Goal: Task Accomplishment & Management: Manage account settings

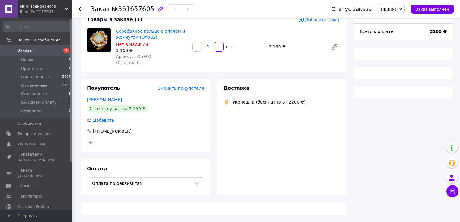
scroll to position [48, 0]
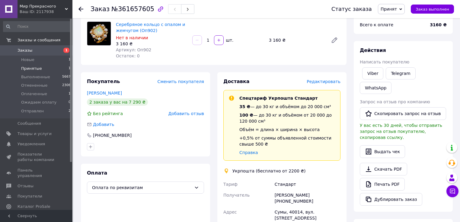
click at [45, 68] on li "Принятые 1" at bounding box center [37, 68] width 74 height 8
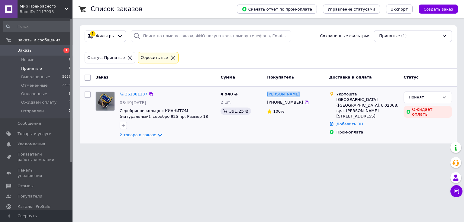
drag, startPoint x: 298, startPoint y: 94, endPoint x: 266, endPoint y: 95, distance: 32.0
click at [266, 95] on div "[PERSON_NAME]" at bounding box center [295, 94] width 58 height 7
copy link "[PERSON_NAME]"
click at [41, 52] on span "Заказы" at bounding box center [37, 50] width 38 height 5
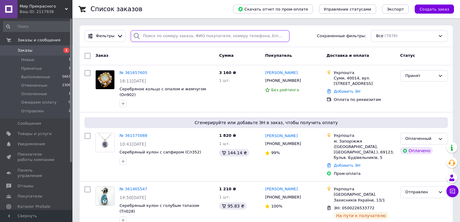
paste input "[PERSON_NAME]"
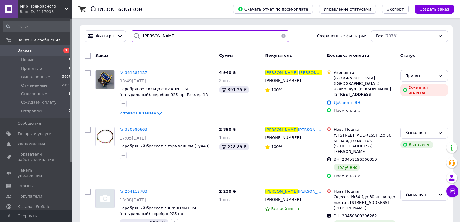
click at [152, 36] on input "[PERSON_NAME]" at bounding box center [210, 36] width 159 height 12
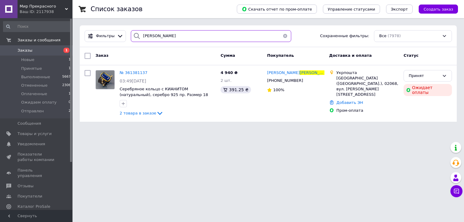
type input "[PERSON_NAME]"
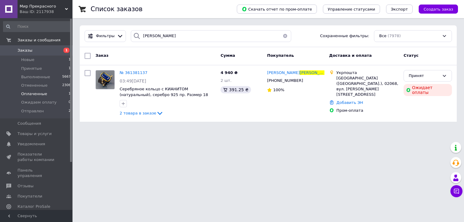
click at [45, 92] on li "Оплаченные 1" at bounding box center [37, 94] width 74 height 8
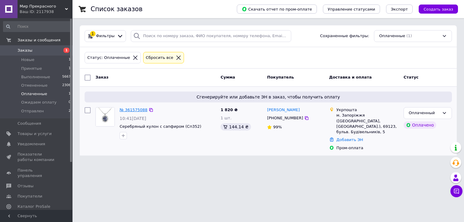
click at [137, 110] on link "№ 361575088" at bounding box center [133, 109] width 28 height 5
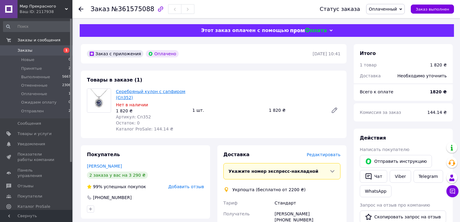
click at [150, 93] on link "Серебряный кулон с сапфиром (Сп352)" at bounding box center [150, 94] width 69 height 11
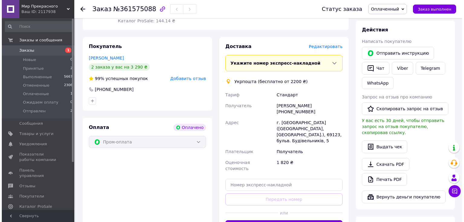
scroll to position [97, 0]
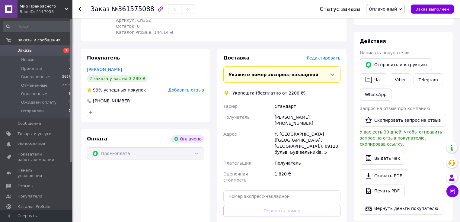
click at [325, 60] on span "Редактировать" at bounding box center [324, 58] width 34 height 5
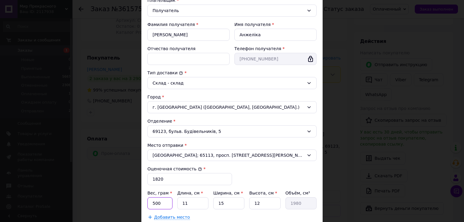
drag, startPoint x: 161, startPoint y: 202, endPoint x: 146, endPoint y: 200, distance: 15.5
click at [146, 200] on div "Способ доставки Укрпошта (бесплатно от 2200 ₴) Тариф * Стандарт Плательщик * По…" at bounding box center [231, 92] width 181 height 299
type input "98"
drag, startPoint x: 184, startPoint y: 203, endPoint x: 170, endPoint y: 202, distance: 14.3
click at [170, 202] on div "Вес, грам * 98 Длина, см * 11 Ширина, см * 15 Высота, см * 12 Объём, см³ 1980" at bounding box center [231, 199] width 169 height 19
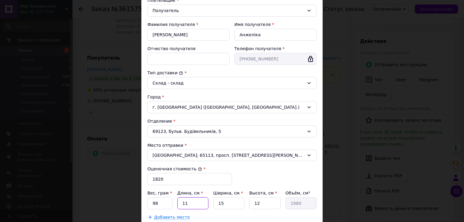
type input "2"
type input "360"
type input "24"
type input "4320"
type input "24"
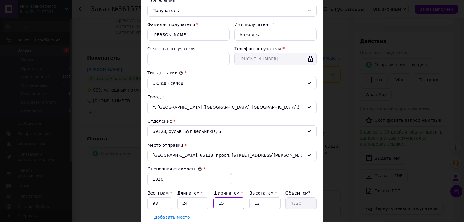
drag, startPoint x: 225, startPoint y: 203, endPoint x: 212, endPoint y: 202, distance: 13.3
click at [212, 203] on div "Вес, грам * 98 Длина, см * 24 Ширина, см * 15 Высота, см * 12 Объём, см³ 4320" at bounding box center [231, 199] width 169 height 19
type input "1"
type input "288"
type input "17"
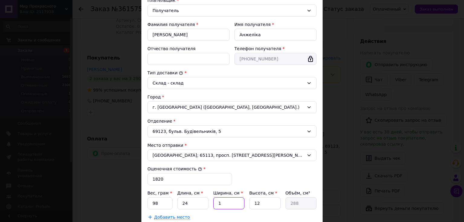
type input "4896"
type input "17"
drag, startPoint x: 261, startPoint y: 201, endPoint x: 244, endPoint y: 199, distance: 16.4
click at [244, 199] on div "Вес, грам * 98 Длина, см * 24 Ширина, см * 17 Высота, см * 12 Объём, см³ 4896" at bounding box center [231, 199] width 169 height 19
type input "4"
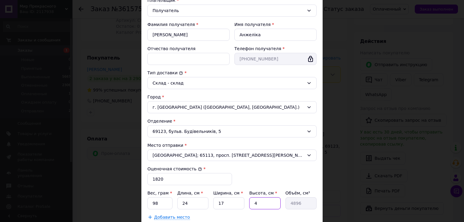
type input "1632"
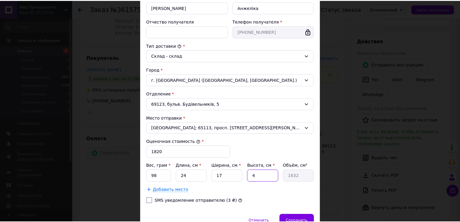
scroll to position [154, 0]
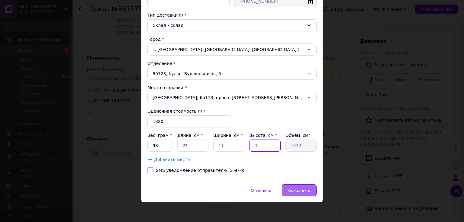
type input "4"
click at [293, 191] on span "Сохранить" at bounding box center [299, 190] width 22 height 5
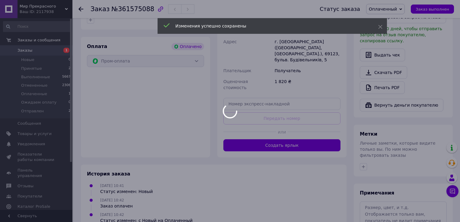
scroll to position [193, 0]
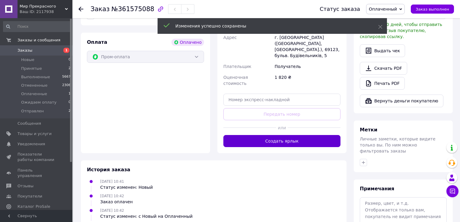
click at [286, 135] on button "Создать ярлык" at bounding box center [281, 141] width 117 height 12
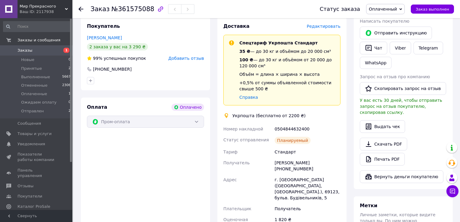
scroll to position [97, 0]
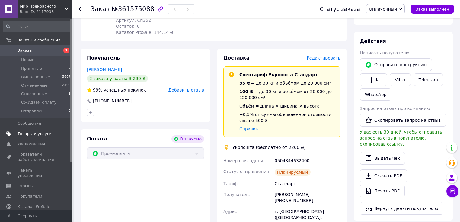
click at [40, 133] on span "Товары и услуги" at bounding box center [35, 133] width 34 height 5
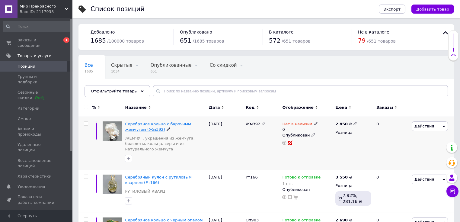
click at [162, 124] on span "Серебряное кольцо с барочным жемчугом (Жм392)" at bounding box center [158, 127] width 66 height 10
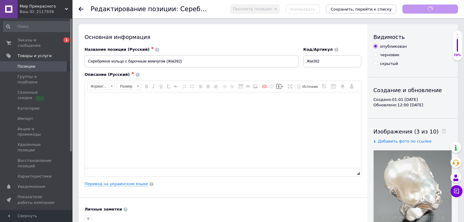
checkbox input "true"
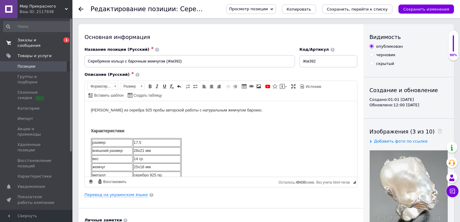
click at [36, 41] on span "Заказы и сообщения" at bounding box center [37, 42] width 38 height 11
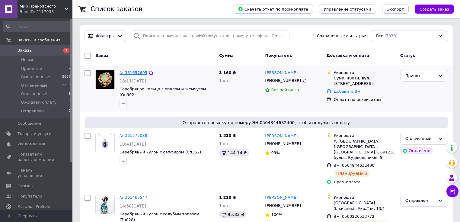
click at [135, 72] on link "№ 361657605" at bounding box center [133, 72] width 28 height 5
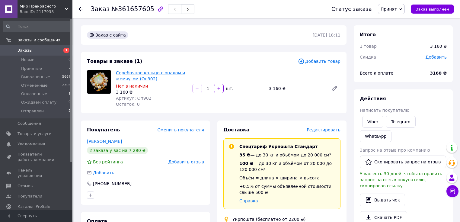
click at [147, 79] on link "Серебряное кольцо с опалом и жемчугом (Оп902)" at bounding box center [150, 75] width 69 height 11
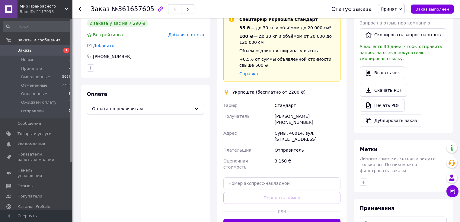
scroll to position [145, 0]
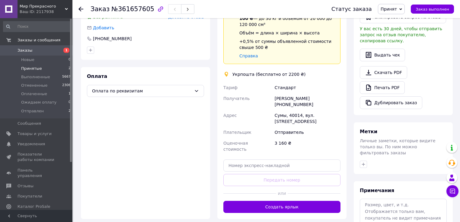
click at [46, 66] on li "Принятые 2" at bounding box center [37, 68] width 74 height 8
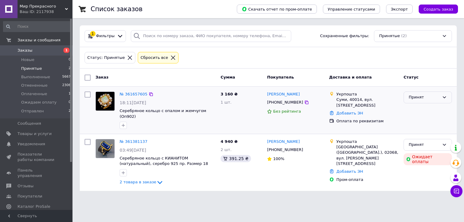
click at [435, 98] on div "Принят" at bounding box center [423, 97] width 31 height 6
click at [420, 125] on li "Оплаченный" at bounding box center [427, 126] width 48 height 11
